Goal: Task Accomplishment & Management: Manage account settings

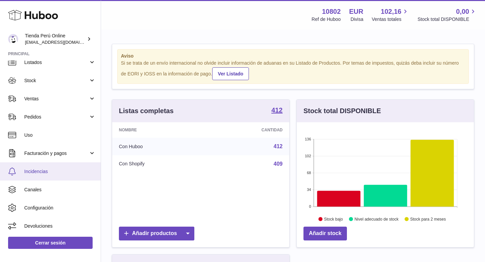
scroll to position [25, 0]
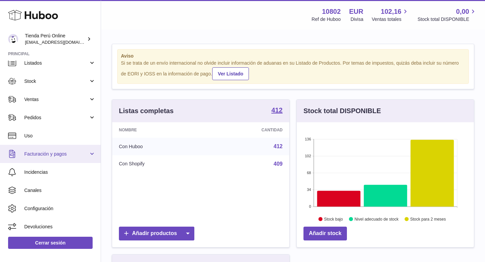
click at [62, 151] on span "Facturación y pagos" at bounding box center [56, 154] width 64 height 6
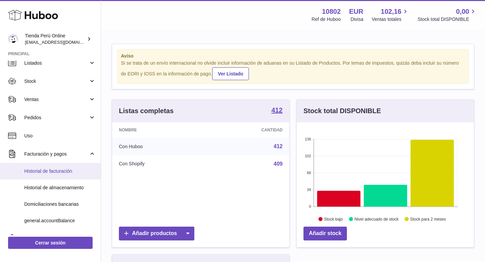
click at [60, 171] on span "Historial de facturación" at bounding box center [59, 171] width 71 height 6
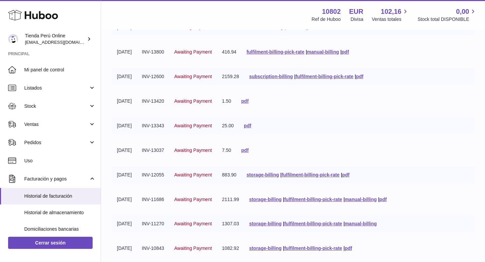
scroll to position [159, 0]
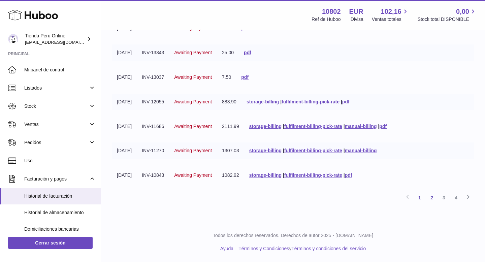
click at [435, 199] on link "2" at bounding box center [432, 198] width 12 height 12
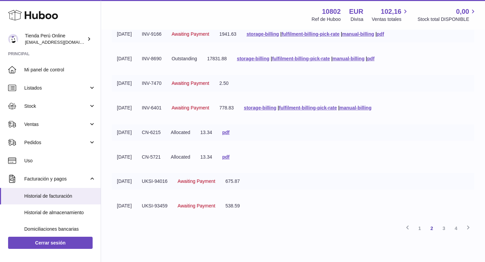
scroll to position [127, 0]
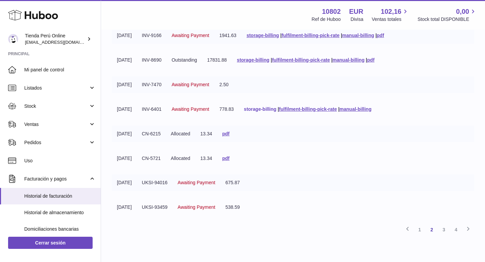
click at [266, 107] on link "storage-billing" at bounding box center [260, 108] width 32 height 5
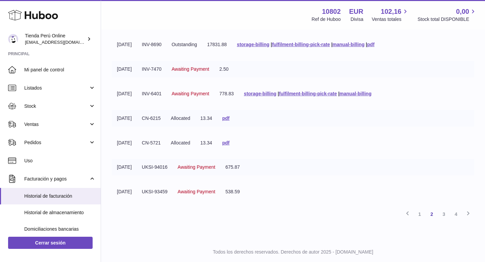
scroll to position [145, 0]
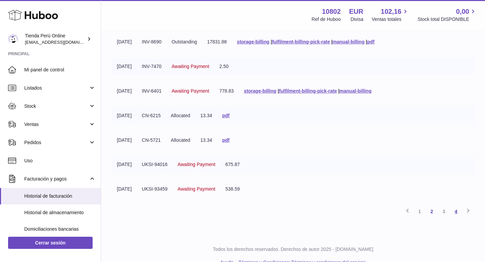
click at [459, 210] on link "4" at bounding box center [456, 212] width 12 height 12
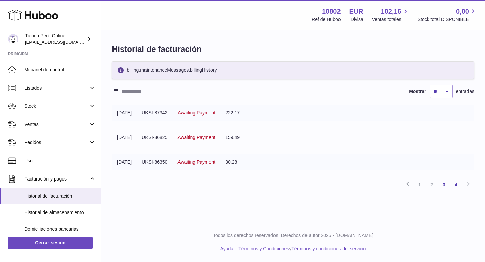
click at [445, 186] on link "3" at bounding box center [444, 185] width 12 height 12
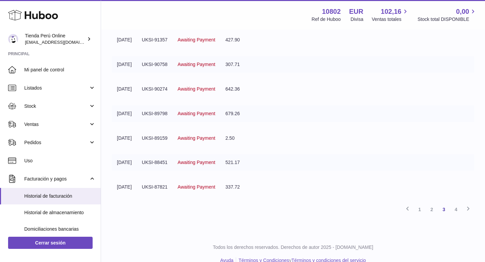
scroll to position [159, 0]
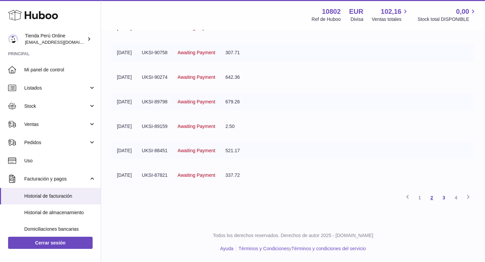
click at [431, 201] on link "2" at bounding box center [432, 198] width 12 height 12
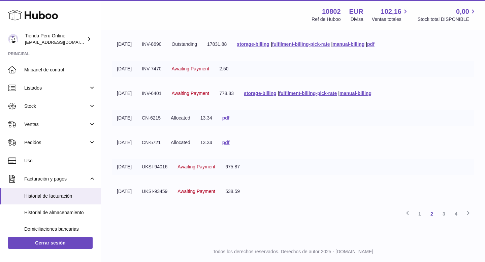
scroll to position [140, 0]
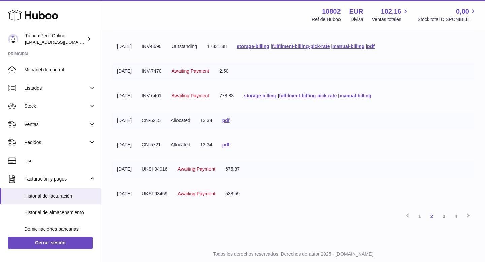
click at [365, 95] on link "manual-billing" at bounding box center [356, 95] width 32 height 5
click at [267, 95] on link "storage-billing" at bounding box center [260, 95] width 32 height 5
click at [267, 96] on link "storage-billing" at bounding box center [260, 95] width 32 height 5
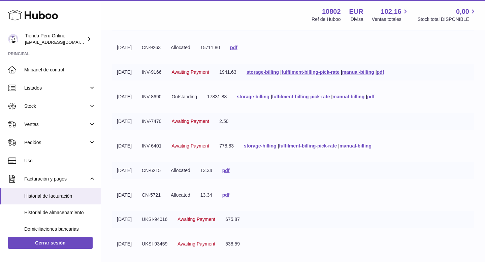
scroll to position [90, 0]
click at [265, 97] on link "storage-billing" at bounding box center [253, 96] width 32 height 5
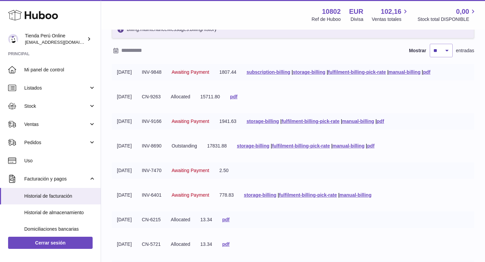
scroll to position [41, 0]
click at [315, 72] on link "storage-billing" at bounding box center [309, 71] width 32 height 5
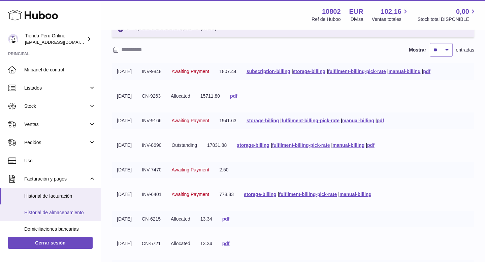
click at [64, 212] on span "Historial de almacenamiento" at bounding box center [59, 213] width 71 height 6
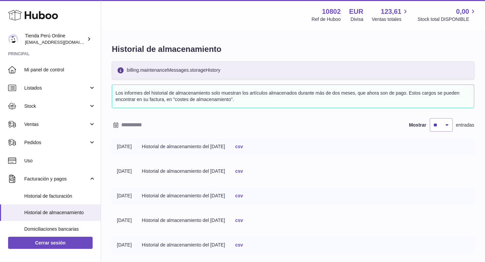
click at [243, 146] on link "csv" at bounding box center [239, 146] width 8 height 5
click at [383, 1] on div "Menú Huboo 10802 Ref de Huboo EUR Divisa 123,61 Ventas totales 0,00 Stock total…" at bounding box center [293, 15] width 384 height 30
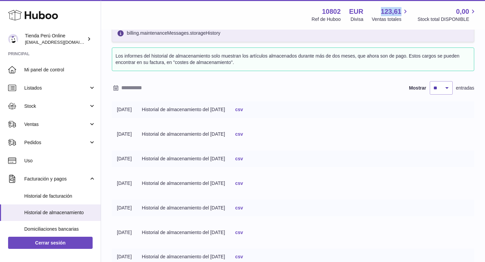
scroll to position [38, 0]
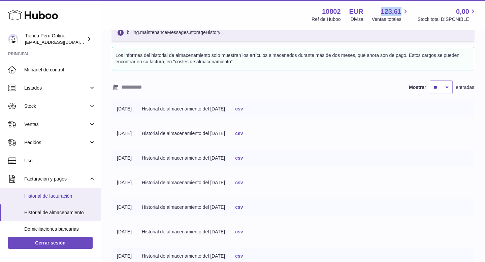
click at [45, 195] on span "Historial de facturación" at bounding box center [59, 196] width 71 height 6
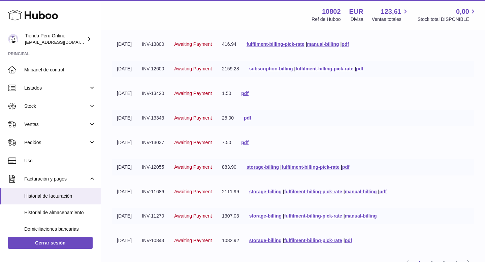
scroll to position [92, 0]
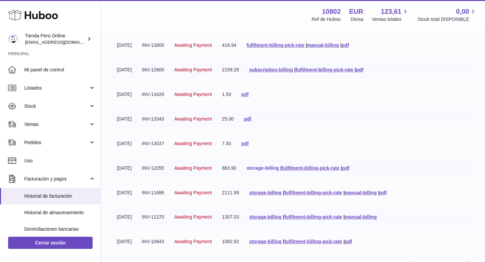
click at [273, 169] on link "storage-billing" at bounding box center [263, 167] width 32 height 5
click at [275, 167] on link "storage-billing" at bounding box center [263, 167] width 32 height 5
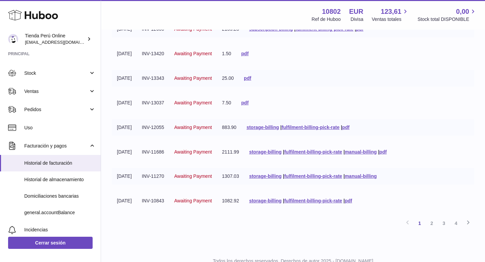
scroll to position [133, 0]
click at [436, 224] on link "2" at bounding box center [432, 224] width 12 height 12
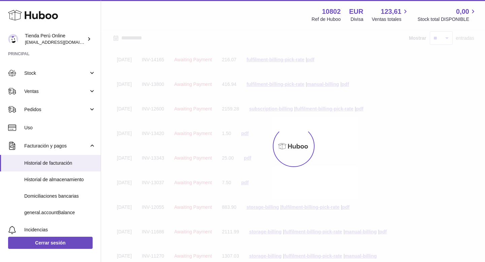
scroll to position [30, 0]
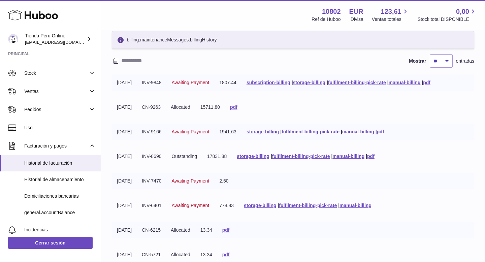
click at [277, 133] on link "storage-billing" at bounding box center [263, 131] width 32 height 5
click at [399, 7] on span "123,61" at bounding box center [391, 11] width 21 height 9
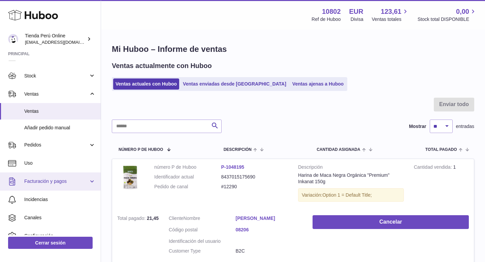
scroll to position [59, 0]
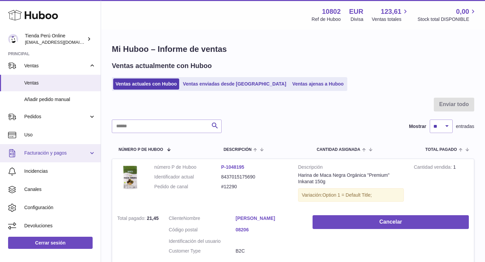
click at [58, 154] on span "Facturación y pagos" at bounding box center [56, 153] width 64 height 6
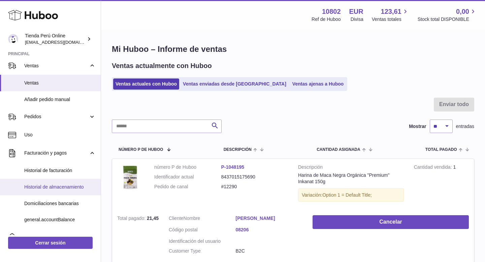
click at [66, 186] on span "Historial de almacenamiento" at bounding box center [59, 187] width 71 height 6
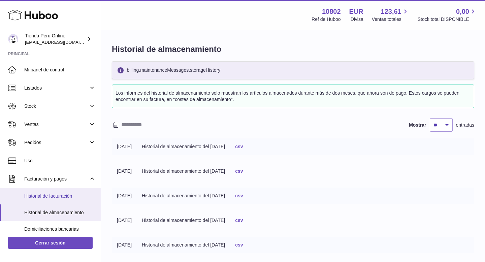
click at [55, 198] on span "Historial de facturación" at bounding box center [59, 196] width 71 height 6
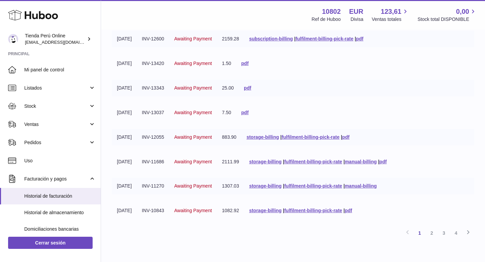
scroll to position [127, 0]
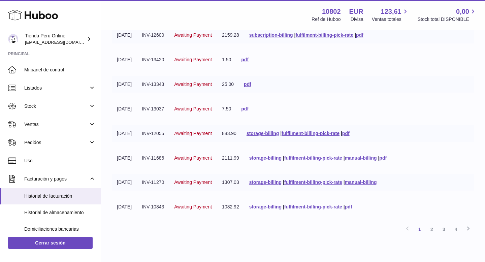
click at [301, 202] on td "storage-billing | fulfilment-billing-pick-rate | pdf" at bounding box center [300, 207] width 113 height 17
click at [430, 231] on link "2" at bounding box center [432, 229] width 12 height 12
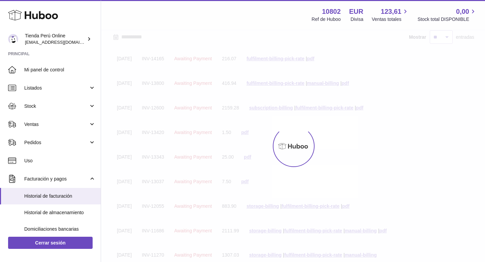
scroll to position [30, 0]
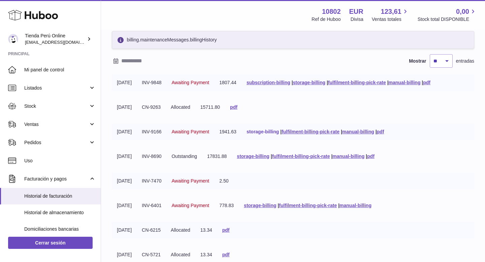
click at [279, 133] on link "storage-billing" at bounding box center [263, 131] width 32 height 5
drag, startPoint x: 278, startPoint y: 173, endPoint x: 279, endPoint y: 169, distance: 3.9
click at [279, 169] on tbody "01-07-2025 INV-9848 Awaiting Payment 1807.44 subscription-billing | storage-bil…" at bounding box center [293, 197] width 363 height 246
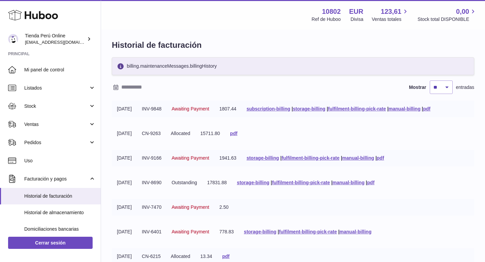
scroll to position [1, 0]
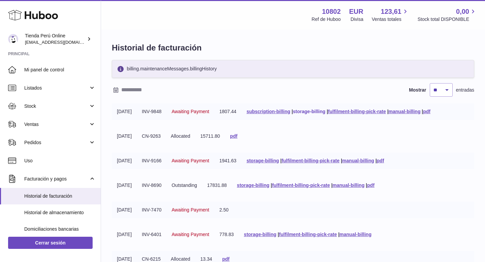
click at [324, 112] on link "storage-billing" at bounding box center [309, 111] width 32 height 5
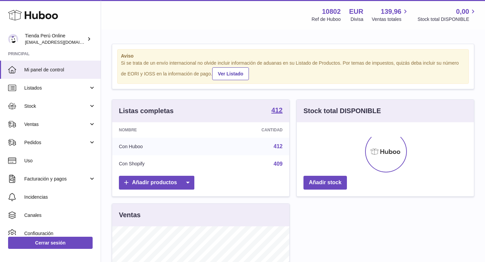
scroll to position [105, 177]
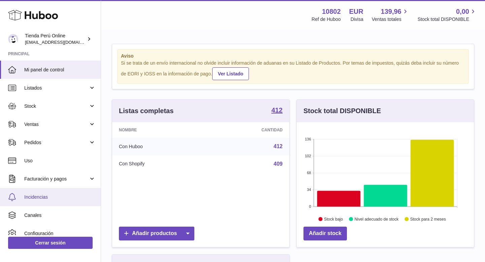
click at [38, 194] on span "Incidencias" at bounding box center [59, 197] width 71 height 6
